Goal: Task Accomplishment & Management: Complete application form

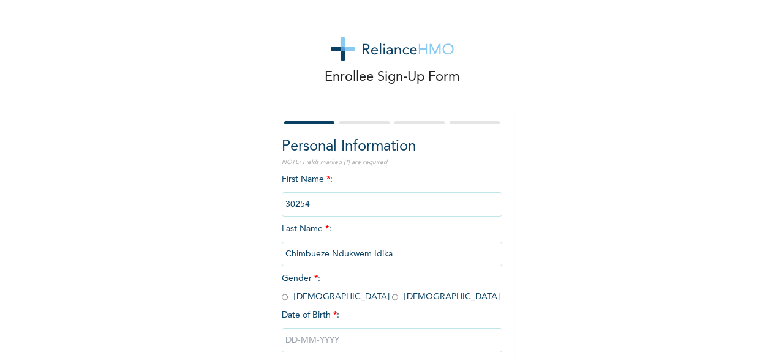
click at [319, 338] on input "text" at bounding box center [392, 340] width 221 height 25
select select "7"
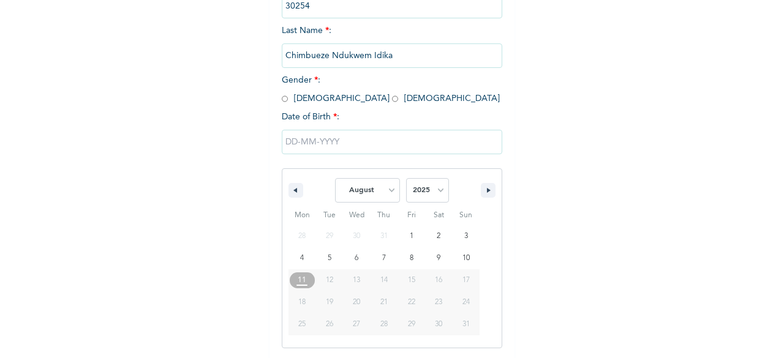
scroll to position [199, 0]
click at [422, 195] on select "2025 2024 2023 2022 2021 2020 2019 2018 2017 2016 2015 2014 2013 2012 2011 2010…" at bounding box center [427, 190] width 43 height 25
select select "2001"
click at [406, 179] on select "2025 2024 2023 2022 2021 2020 2019 2018 2017 2016 2015 2014 2013 2012 2011 2010…" at bounding box center [427, 190] width 43 height 25
click at [378, 189] on select "January February March April May June July August September October November De…" at bounding box center [367, 190] width 65 height 25
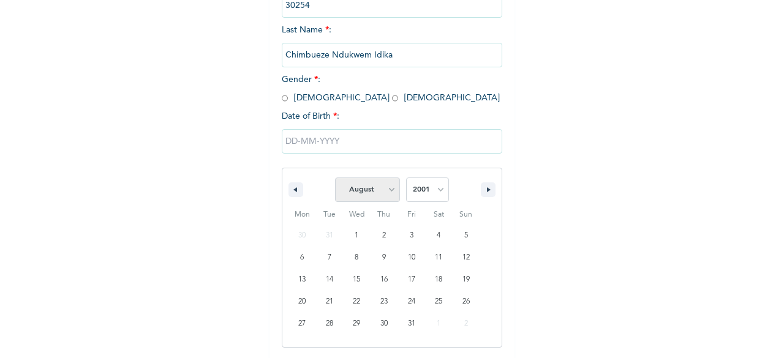
select select "6"
click at [335, 179] on select "January February March April May June July August September October November De…" at bounding box center [367, 190] width 65 height 25
type input "[DATE]"
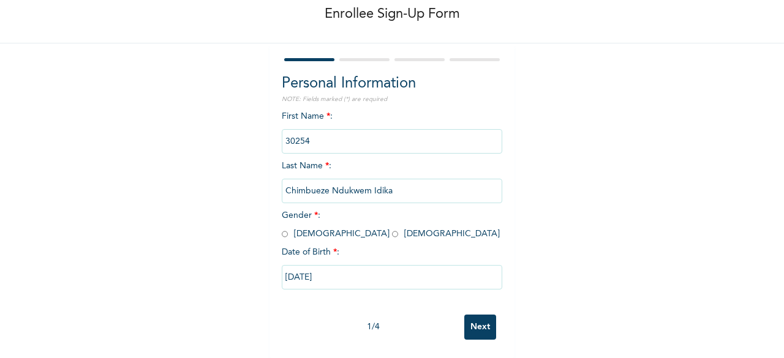
click at [485, 319] on input "Next" at bounding box center [480, 327] width 32 height 25
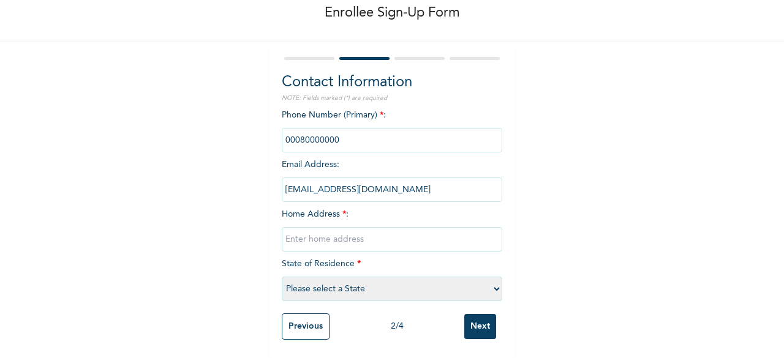
click at [350, 132] on input "phone" at bounding box center [392, 140] width 221 height 25
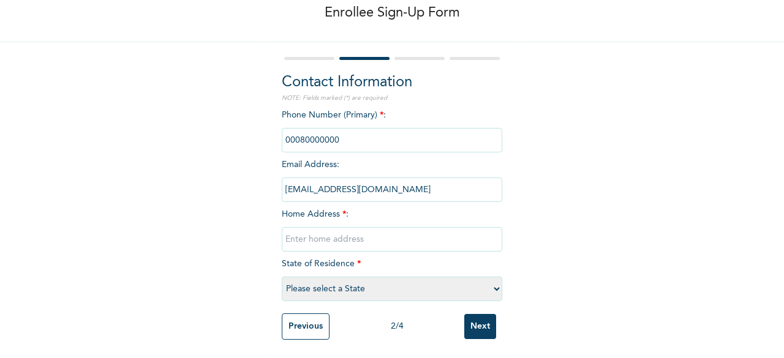
click at [325, 128] on input "phone" at bounding box center [392, 140] width 221 height 25
click at [340, 128] on input "phone" at bounding box center [392, 140] width 221 height 25
click at [336, 227] on input "text" at bounding box center [392, 239] width 221 height 25
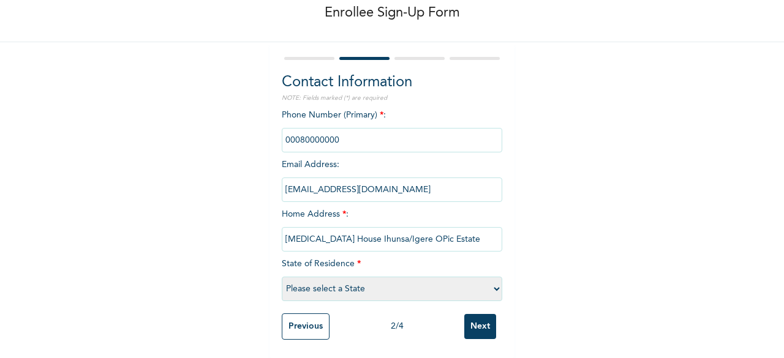
click at [395, 231] on input "[MEDICAL_DATA] House Ihunsa/Igere OPic Estate" at bounding box center [392, 239] width 221 height 25
click at [454, 232] on input "[MEDICAL_DATA] House Ihunsa/Igere Opic Estate" at bounding box center [392, 239] width 221 height 25
type input "[MEDICAL_DATA] House Ihunsa/Igere [GEOGRAPHIC_DATA], [GEOGRAPHIC_DATA]."
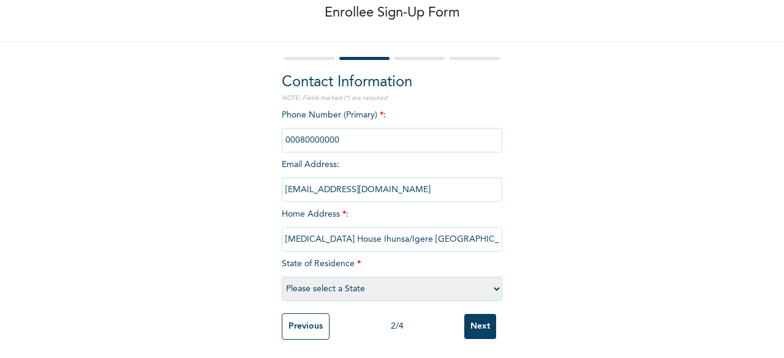
click at [411, 279] on select "Please select a State [PERSON_NAME] (FCT) [PERSON_NAME] Ibom [GEOGRAPHIC_DATA] …" at bounding box center [392, 289] width 221 height 25
click at [423, 281] on select "Please select a State [PERSON_NAME] (FCT) [PERSON_NAME] Ibom [GEOGRAPHIC_DATA] …" at bounding box center [392, 289] width 221 height 25
select select "28"
click at [282, 277] on select "Please select a State [PERSON_NAME] (FCT) [PERSON_NAME] Ibom [GEOGRAPHIC_DATA] …" at bounding box center [392, 289] width 221 height 25
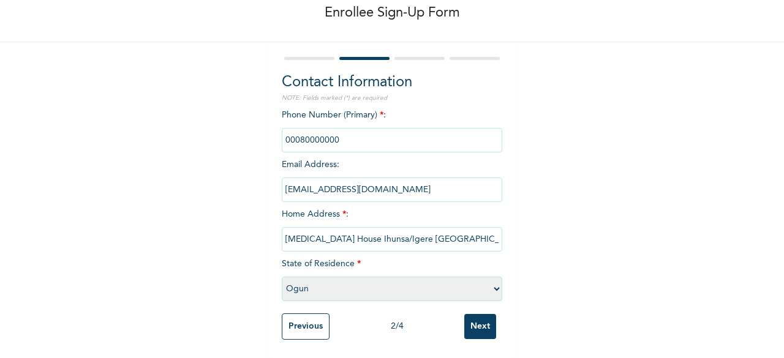
click at [474, 320] on input "Next" at bounding box center [480, 326] width 32 height 25
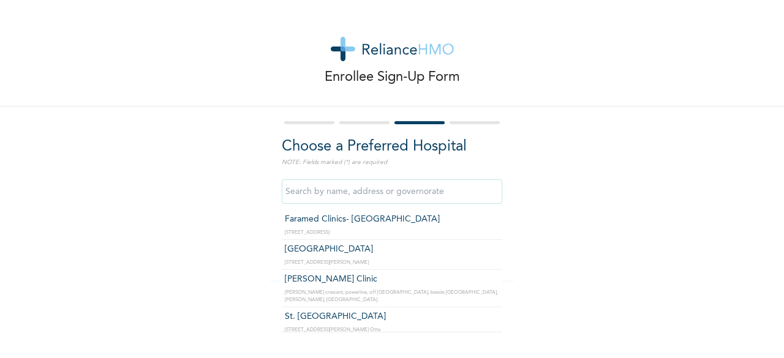
click at [309, 197] on input "text" at bounding box center [392, 191] width 221 height 25
click at [384, 194] on input "text" at bounding box center [392, 191] width 221 height 25
type input "r"
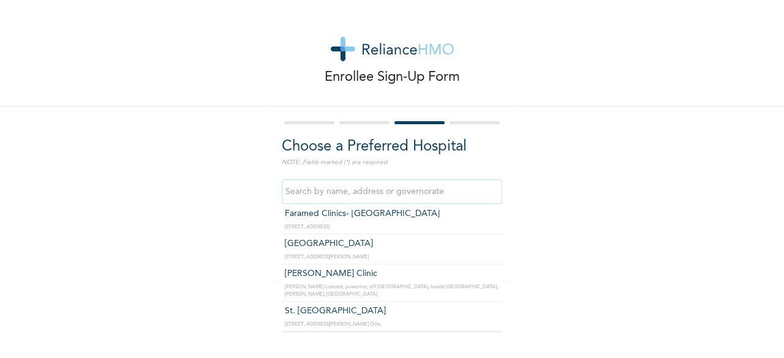
scroll to position [51, 0]
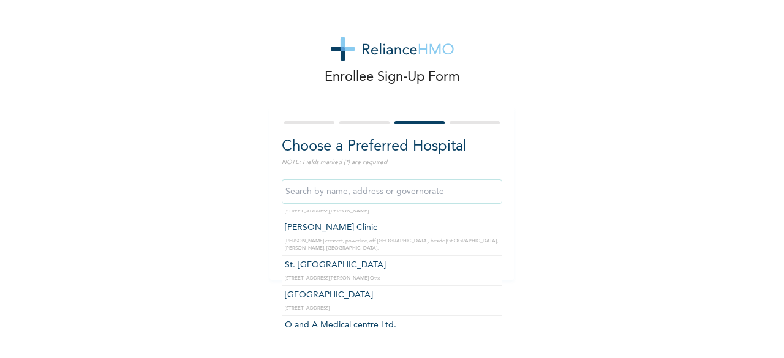
type input "St. [GEOGRAPHIC_DATA]"
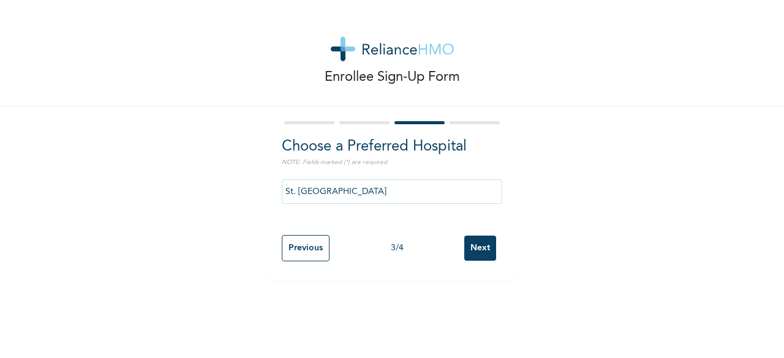
click at [467, 253] on input "Next" at bounding box center [480, 248] width 32 height 25
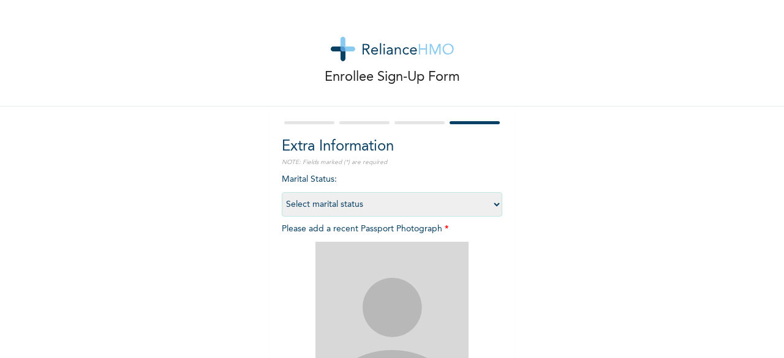
click at [473, 203] on select "Select marital status [DEMOGRAPHIC_DATA] Married [DEMOGRAPHIC_DATA] Widow/[DEMO…" at bounding box center [392, 204] width 221 height 25
select select "1"
click at [282, 192] on select "Select marital status [DEMOGRAPHIC_DATA] Married [DEMOGRAPHIC_DATA] Widow/[DEMO…" at bounding box center [392, 204] width 221 height 25
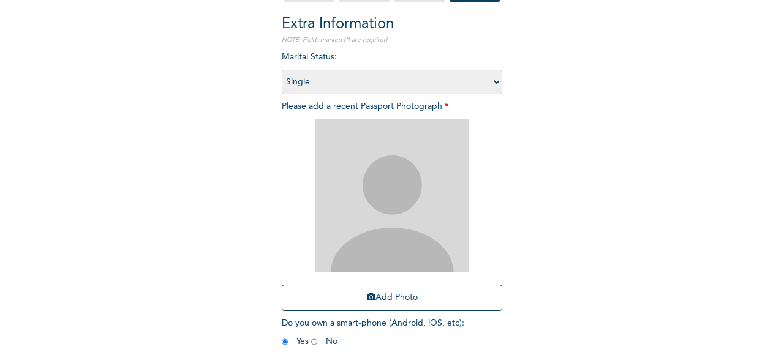
scroll to position [122, 0]
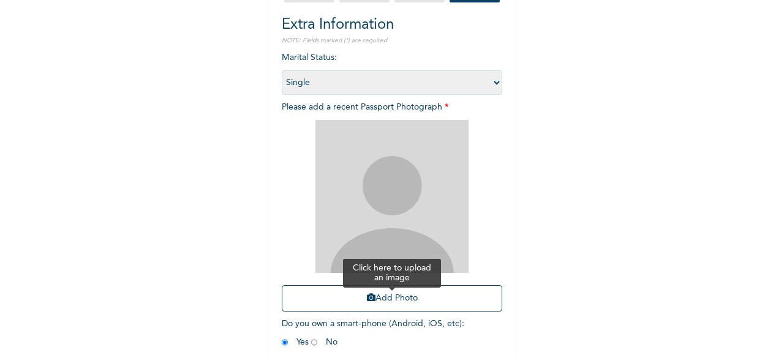
click at [385, 299] on button "Add Photo" at bounding box center [392, 298] width 221 height 26
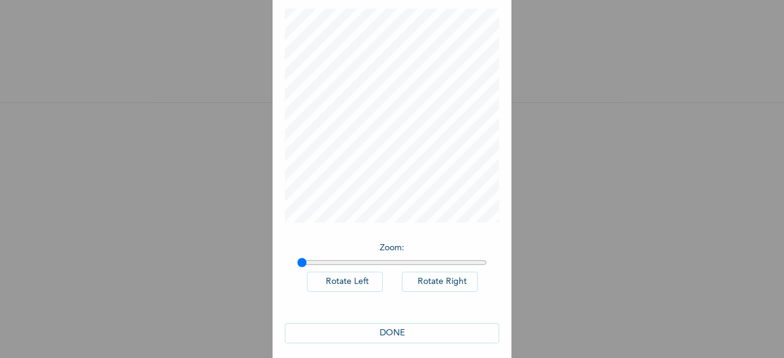
scroll to position [69, 0]
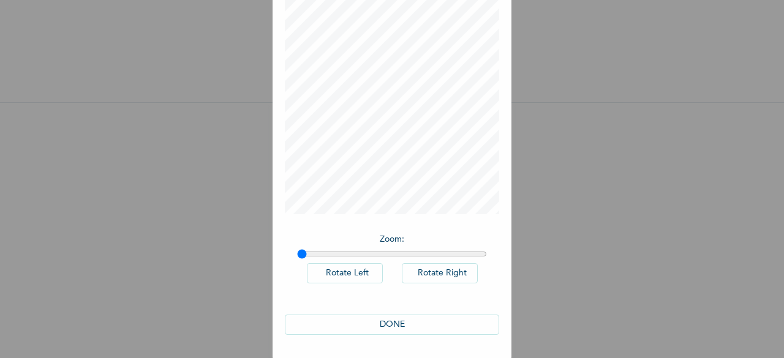
click at [383, 332] on button "DONE" at bounding box center [392, 325] width 214 height 20
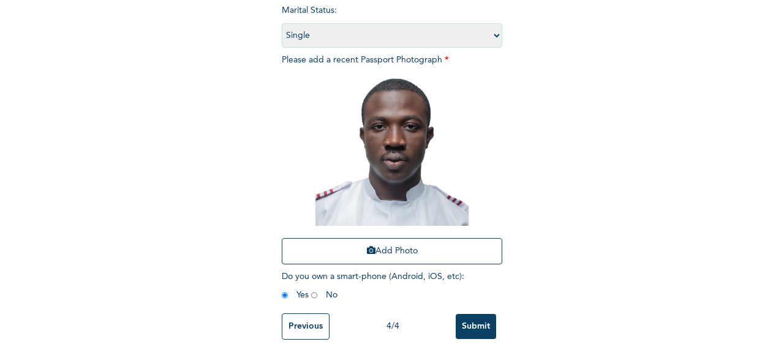
scroll to position [179, 0]
click at [464, 323] on input "Submit" at bounding box center [476, 326] width 40 height 25
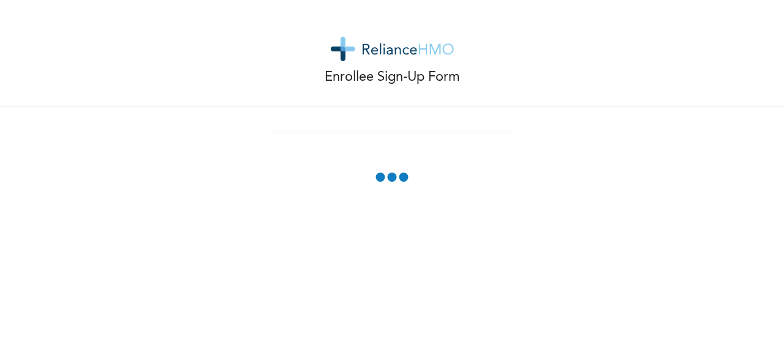
scroll to position [0, 0]
click at [455, 227] on div "Enrollee Sign-Up Form" at bounding box center [392, 179] width 784 height 358
drag, startPoint x: 633, startPoint y: 200, endPoint x: 783, endPoint y: 91, distance: 184.6
click at [783, 91] on div "Enrollee Sign-Up Form" at bounding box center [392, 179] width 784 height 358
click at [431, 51] on img at bounding box center [392, 49] width 123 height 25
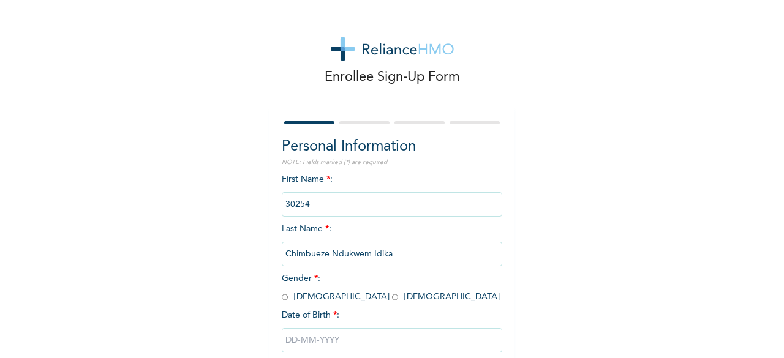
click at [308, 342] on input "text" at bounding box center [392, 340] width 221 height 25
select select "7"
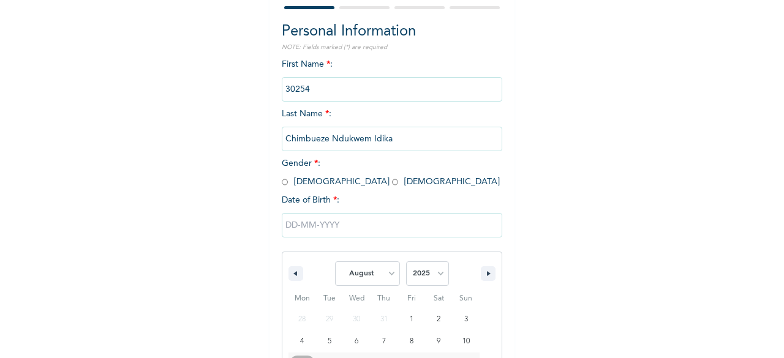
scroll to position [199, 0]
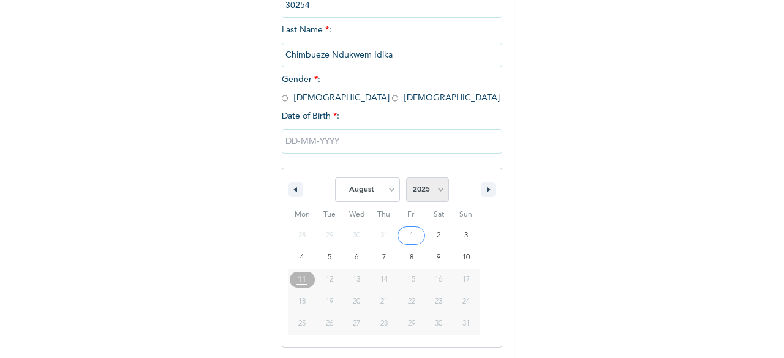
click at [428, 193] on select "2025 2024 2023 2022 2021 2020 2019 2018 2017 2016 2015 2014 2013 2012 2011 2010…" at bounding box center [427, 190] width 43 height 25
select select "2001"
click at [406, 179] on select "2025 2024 2023 2022 2021 2020 2019 2018 2017 2016 2015 2014 2013 2012 2011 2010…" at bounding box center [427, 190] width 43 height 25
click at [363, 195] on select "January February March April May June July August September October November De…" at bounding box center [367, 190] width 65 height 25
select select "6"
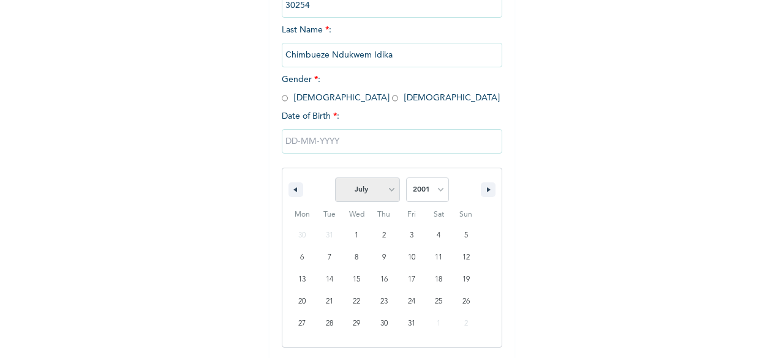
click at [335, 179] on select "January February March April May June July August September October November De…" at bounding box center [367, 190] width 65 height 25
type input "[DATE]"
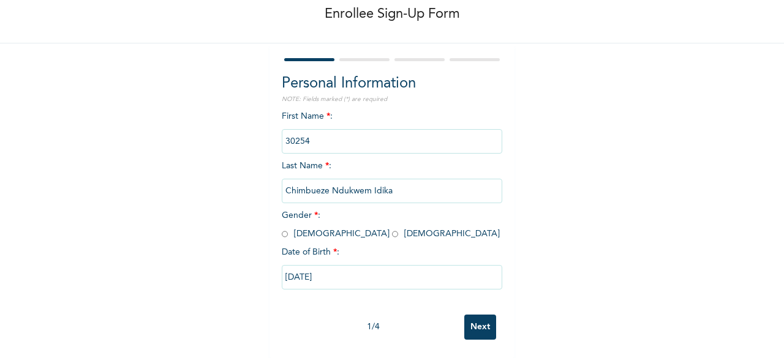
scroll to position [74, 0]
click at [482, 325] on input "Next" at bounding box center [480, 327] width 32 height 25
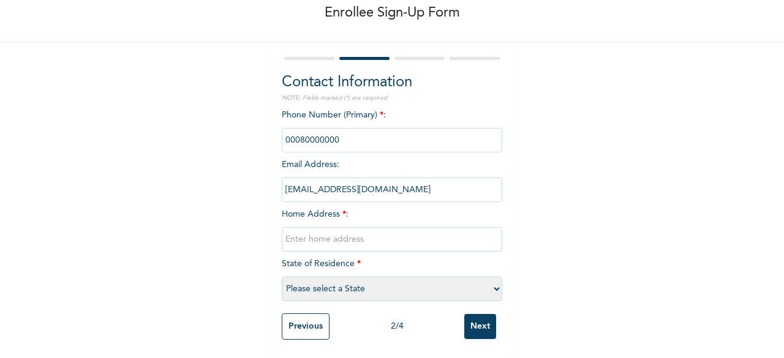
click at [312, 128] on input "phone" at bounding box center [392, 140] width 221 height 25
click at [347, 145] on div "Phone Number (Primary) * : Email Address : chimbueze.idika@aavabrands.com Home …" at bounding box center [392, 208] width 221 height 198
click at [296, 129] on input "phone" at bounding box center [392, 140] width 221 height 25
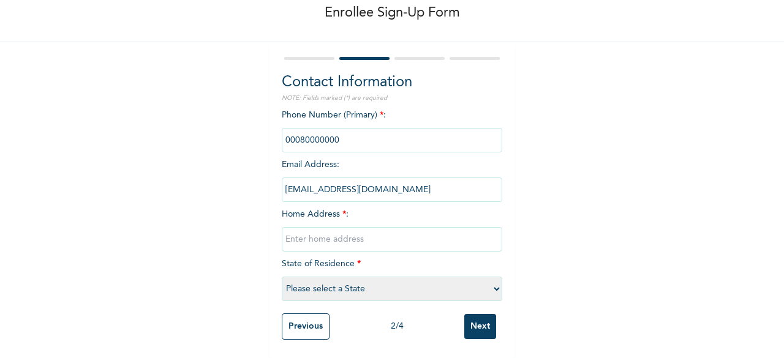
click at [296, 129] on input "phone" at bounding box center [392, 140] width 221 height 25
click at [303, 128] on input "phone" at bounding box center [392, 140] width 221 height 25
click at [340, 130] on input "phone" at bounding box center [392, 140] width 221 height 25
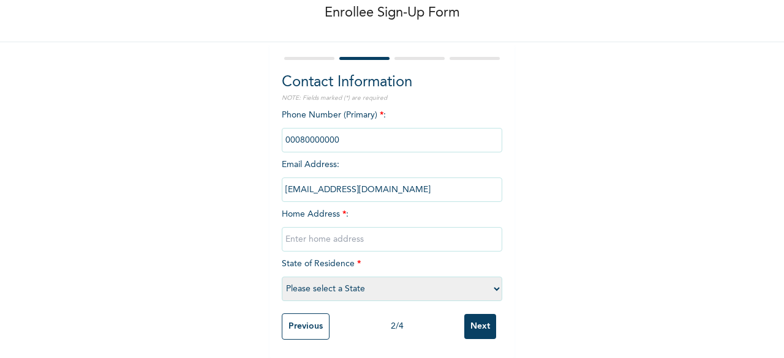
click at [355, 128] on input "phone" at bounding box center [392, 140] width 221 height 25
click at [337, 132] on input "phone" at bounding box center [392, 140] width 221 height 25
click at [332, 130] on input "phone" at bounding box center [392, 140] width 221 height 25
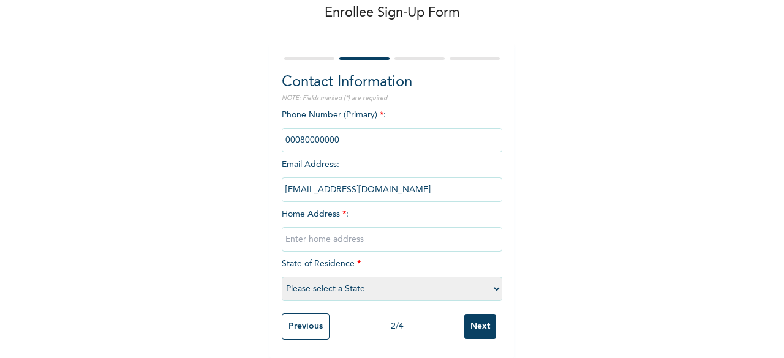
click at [332, 130] on input "phone" at bounding box center [392, 140] width 221 height 25
click at [344, 227] on input "text" at bounding box center [392, 239] width 221 height 25
click at [361, 227] on input "text" at bounding box center [392, 239] width 221 height 25
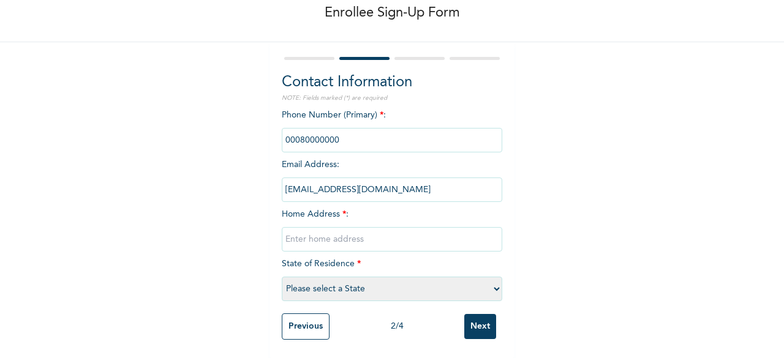
click at [361, 227] on input "text" at bounding box center [392, 239] width 221 height 25
type input "l"
type input "a"
click at [361, 227] on input "Amen Hpi" at bounding box center [392, 239] width 221 height 25
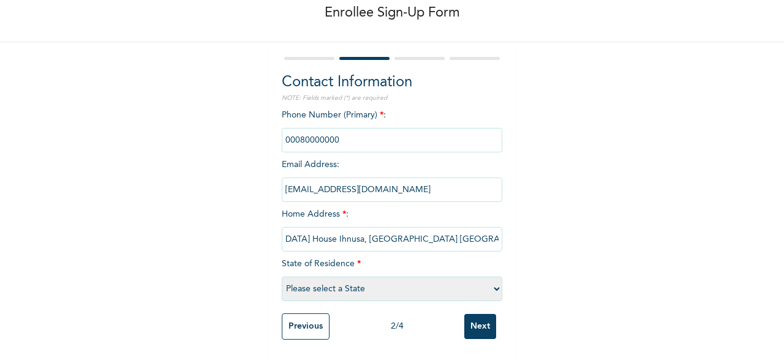
scroll to position [0, 50]
type input "Amen House Ihnusa, Opic Estate Agbara Industrial Area, Ogun state"
click at [389, 279] on select "Please select a State [PERSON_NAME] (FCT) [PERSON_NAME] Ibom [GEOGRAPHIC_DATA] …" at bounding box center [392, 289] width 221 height 25
select select "28"
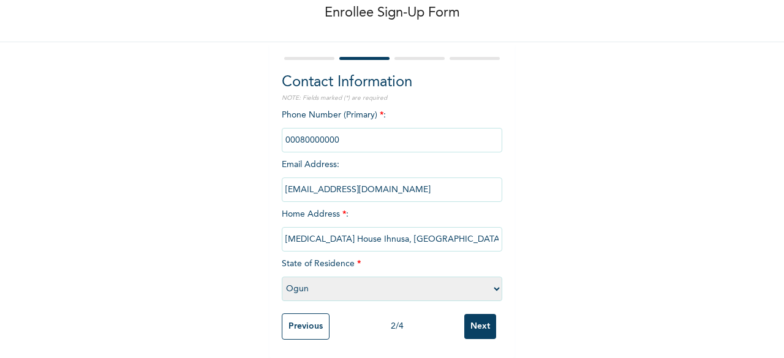
click at [282, 277] on select "Please select a State [PERSON_NAME] (FCT) [PERSON_NAME] Ibom [GEOGRAPHIC_DATA] …" at bounding box center [392, 289] width 221 height 25
click at [472, 314] on input "Next" at bounding box center [480, 326] width 32 height 25
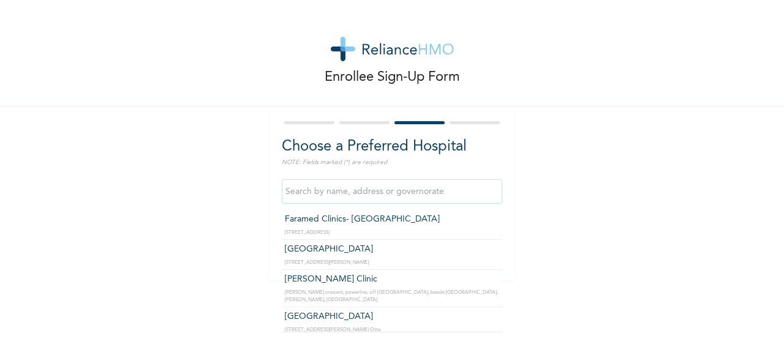
click at [355, 187] on input "text" at bounding box center [392, 191] width 221 height 25
type input "St. [GEOGRAPHIC_DATA]"
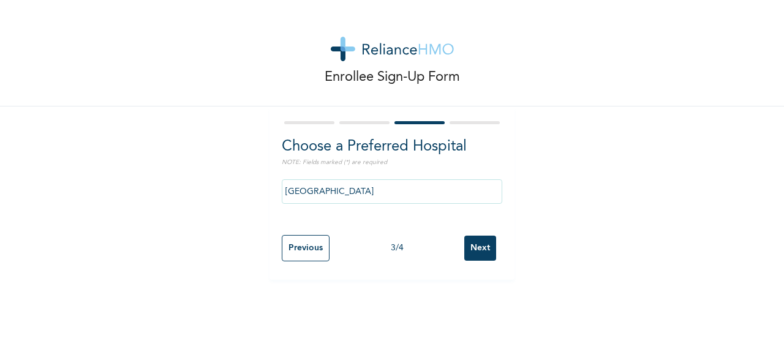
click at [470, 248] on input "Next" at bounding box center [480, 248] width 32 height 25
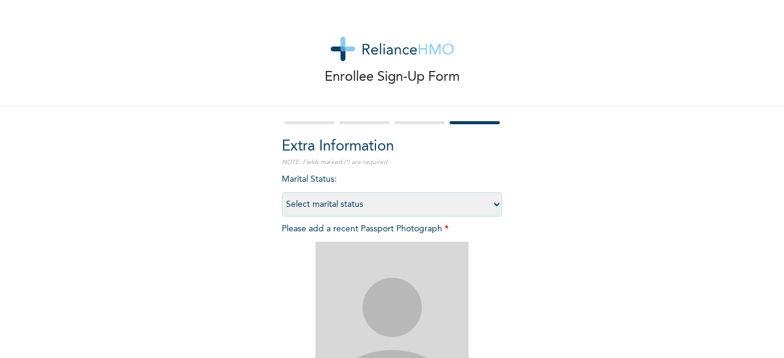
click at [431, 202] on select "Select marital status [DEMOGRAPHIC_DATA] Married [DEMOGRAPHIC_DATA] Widow/[DEMO…" at bounding box center [392, 204] width 221 height 25
select select "1"
click at [282, 192] on select "Select marital status [DEMOGRAPHIC_DATA] Married [DEMOGRAPHIC_DATA] Widow/[DEMO…" at bounding box center [392, 204] width 221 height 25
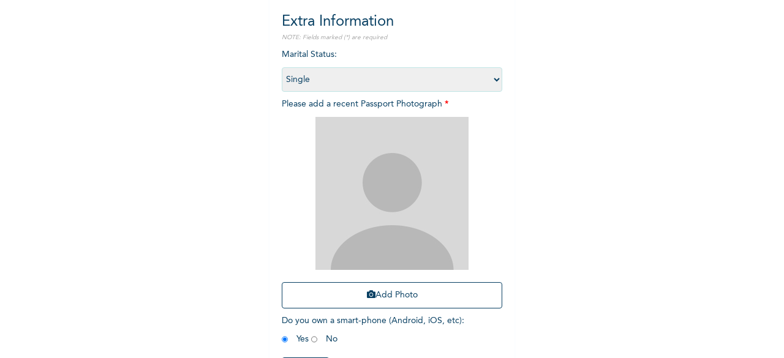
scroll to position [127, 0]
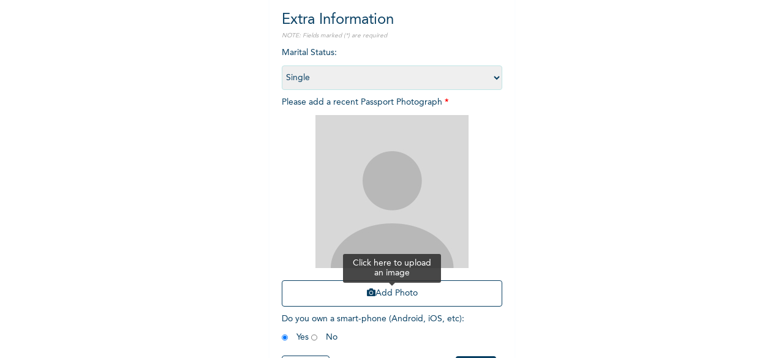
click at [395, 295] on button "Add Photo" at bounding box center [392, 294] width 221 height 26
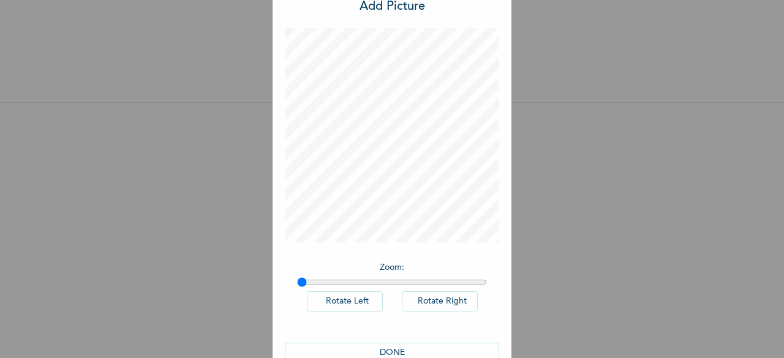
scroll to position [69, 0]
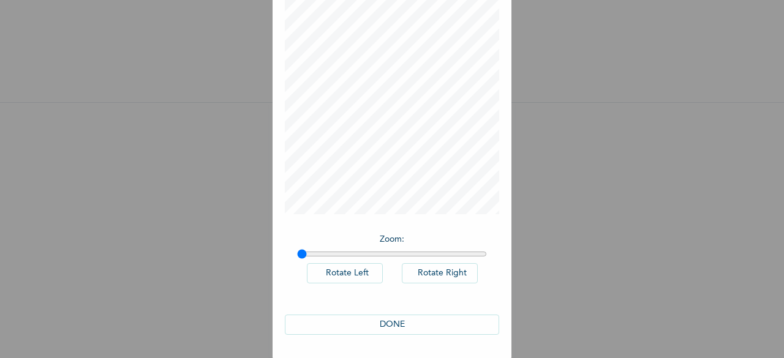
click at [381, 324] on button "DONE" at bounding box center [392, 325] width 214 height 20
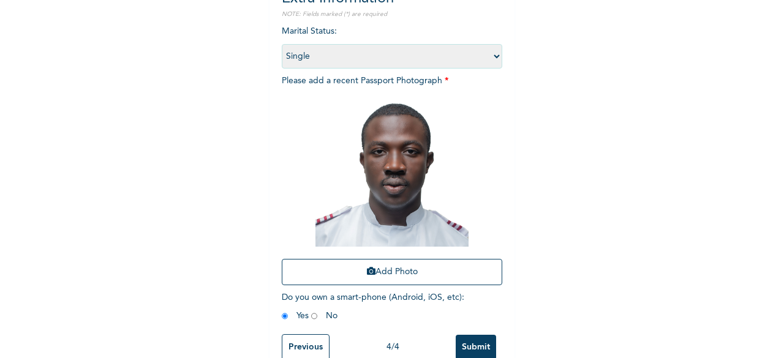
scroll to position [179, 0]
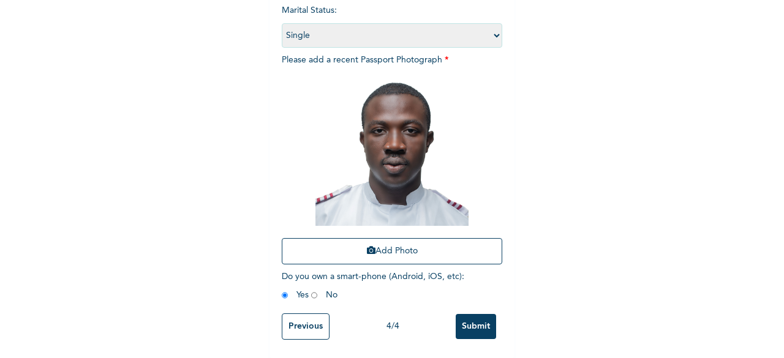
click at [457, 319] on input "Submit" at bounding box center [476, 326] width 40 height 25
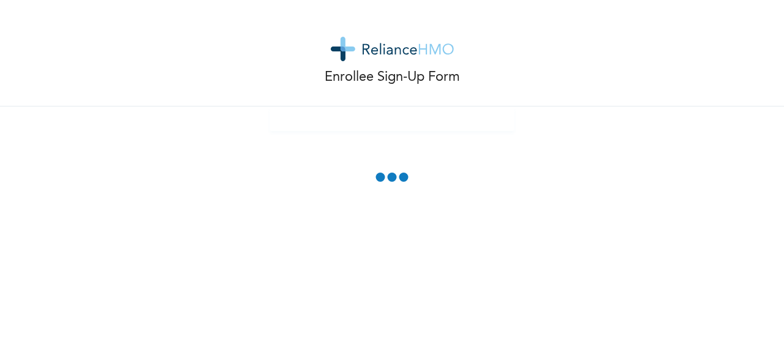
click at [664, 105] on div "Enrollee Sign-Up Form" at bounding box center [392, 53] width 784 height 107
